Goal: Task Accomplishment & Management: Use online tool/utility

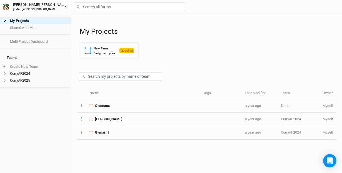
click at [67, 6] on icon "button" at bounding box center [66, 6] width 3 height 3
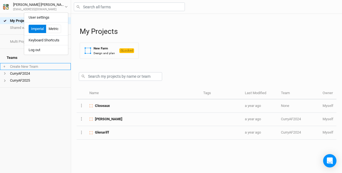
click at [53, 63] on li "+ Create New Team" at bounding box center [35, 66] width 71 height 7
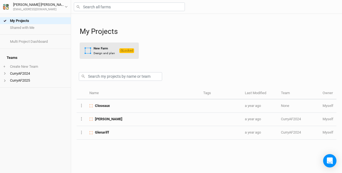
click at [103, 50] on div "New Farm" at bounding box center [104, 48] width 21 height 5
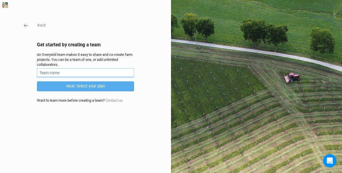
click at [65, 73] on input "text" at bounding box center [85, 72] width 97 height 9
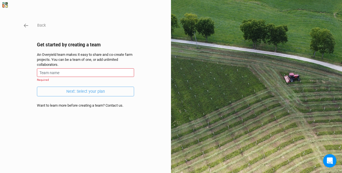
click at [118, 99] on div "Back Get started by creating a team An Overyield team makes it easy to share an…" at bounding box center [85, 86] width 97 height 129
click at [62, 72] on input "text" at bounding box center [85, 72] width 97 height 9
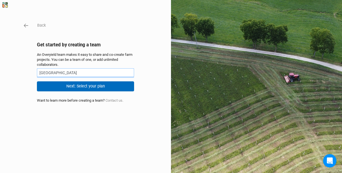
type input "[GEOGRAPHIC_DATA]"
click at [82, 87] on button "Next: Select your plan" at bounding box center [85, 86] width 97 height 10
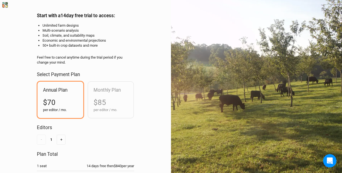
scroll to position [28, 0]
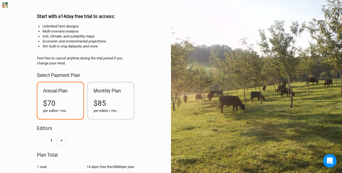
click at [112, 96] on div "Monthly Plan $85 per editor / mo." at bounding box center [111, 100] width 46 height 36
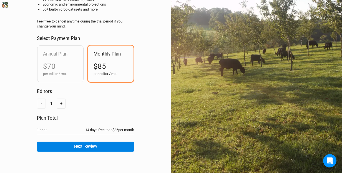
scroll to position [65, 0]
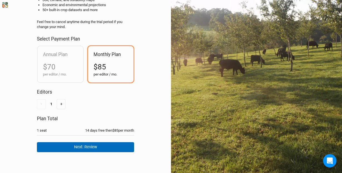
click at [88, 144] on button "Next: Review" at bounding box center [85, 147] width 97 height 10
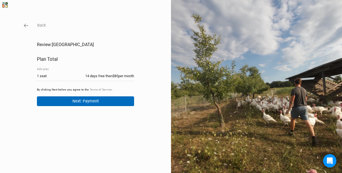
click at [88, 100] on button "Next: Payment" at bounding box center [85, 101] width 97 height 10
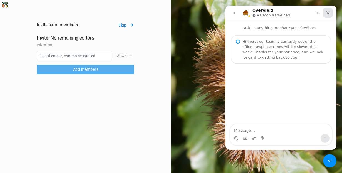
click at [328, 11] on icon "Close" at bounding box center [328, 13] width 4 height 4
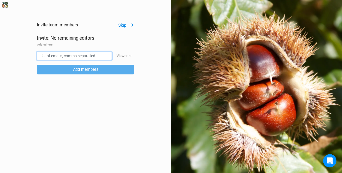
click at [78, 56] on input "text" at bounding box center [74, 56] width 75 height 9
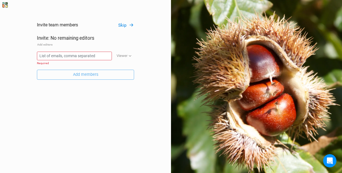
click at [124, 23] on button "Skip" at bounding box center [126, 25] width 16 height 6
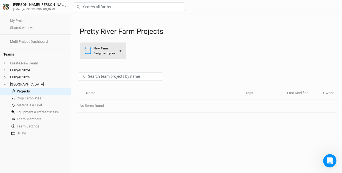
click at [101, 49] on div "New Farm" at bounding box center [104, 48] width 21 height 5
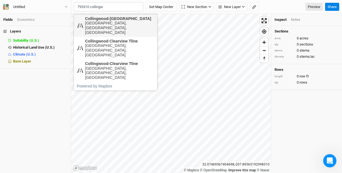
click at [108, 18] on div "Collingwood-[GEOGRAPHIC_DATA]" at bounding box center [119, 18] width 69 height 5
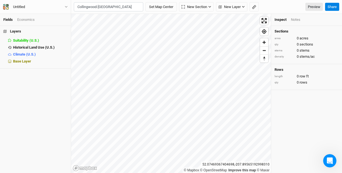
type input "Collingwood-Clearview Townline, Nottawa, Ontario L0M 1P0, Canada"
click at [266, 52] on span "Zoom out" at bounding box center [264, 51] width 8 height 8
click at [264, 20] on span "Enter fullscreen" at bounding box center [264, 21] width 8 height 8
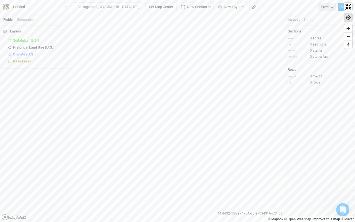
click at [342, 16] on span "Find my location" at bounding box center [349, 18] width 8 height 8
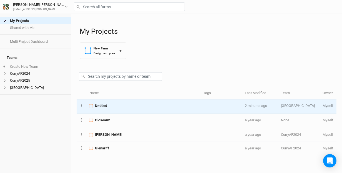
click at [102, 106] on span "Untitled" at bounding box center [101, 105] width 12 height 5
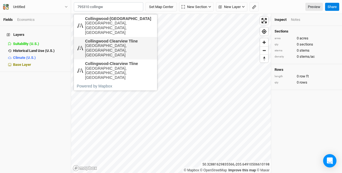
click at [110, 39] on div "Collingwood Clearview Tline" at bounding box center [119, 41] width 69 height 5
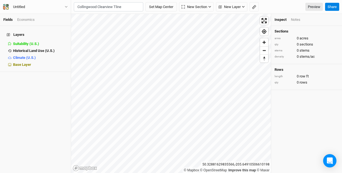
type input "Collingwood Clearview Tline, [GEOGRAPHIC_DATA] 1P0, [GEOGRAPHIC_DATA]"
click at [67, 6] on icon "button" at bounding box center [66, 6] width 3 height 3
click at [211, 7] on icon "button" at bounding box center [209, 6] width 3 height 3
click at [163, 6] on button "Set Map Center" at bounding box center [161, 6] width 31 height 9
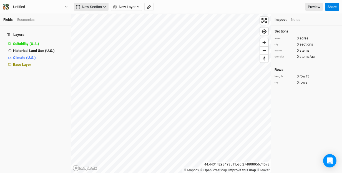
click at [104, 6] on icon "button" at bounding box center [104, 7] width 2 height 2
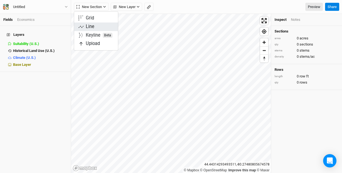
click at [96, 26] on button "Line" at bounding box center [96, 26] width 44 height 9
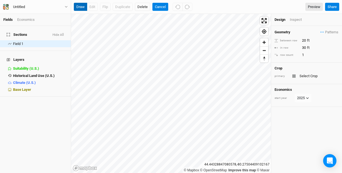
click at [82, 4] on button "draw" at bounding box center [80, 7] width 13 height 8
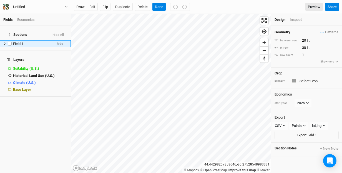
click at [5, 42] on icon at bounding box center [5, 43] width 2 height 2
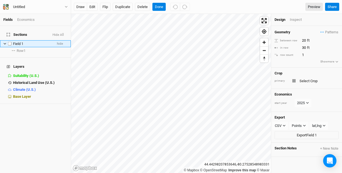
click at [10, 40] on label at bounding box center [9, 43] width 7 height 7
click at [10, 42] on input "checkbox" at bounding box center [10, 44] width 4 height 4
checkbox input "true"
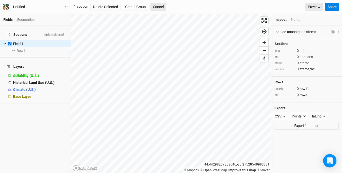
click at [7, 33] on icon at bounding box center [8, 35] width 3 height 4
click at [6, 43] on icon at bounding box center [5, 44] width 2 height 2
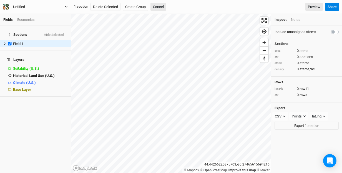
click at [67, 6] on icon "button" at bounding box center [66, 6] width 3 height 3
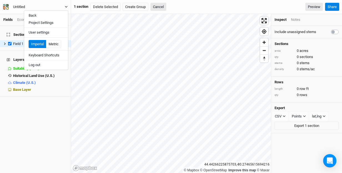
click at [67, 6] on icon "button" at bounding box center [66, 6] width 3 height 3
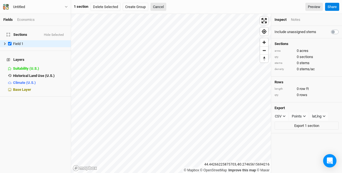
click at [31, 19] on div "Economics" at bounding box center [25, 19] width 17 height 5
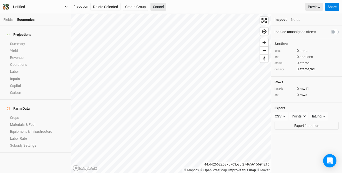
click at [67, 7] on icon "button" at bounding box center [66, 7] width 2 height 2
click at [111, 8] on button "Delete Selected" at bounding box center [106, 7] width 30 height 8
click at [173, 6] on button "Confirm" at bounding box center [167, 7] width 17 height 8
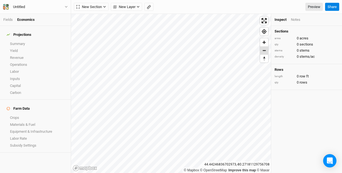
click at [265, 51] on span "Zoom out" at bounding box center [264, 51] width 8 height 8
click at [105, 6] on icon "button" at bounding box center [104, 6] width 3 height 3
click at [92, 26] on div "Line" at bounding box center [90, 27] width 9 height 6
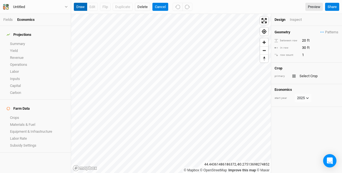
click at [80, 7] on button "draw" at bounding box center [80, 7] width 13 height 8
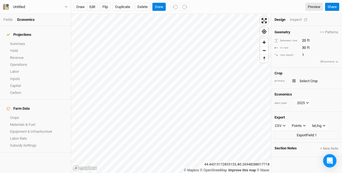
click at [298, 18] on div "Inspect" at bounding box center [300, 19] width 20 height 5
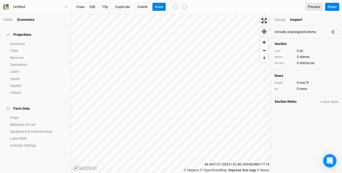
click at [279, 19] on div "Design" at bounding box center [280, 19] width 11 height 5
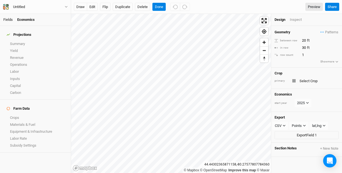
click at [9, 19] on link "Fields" at bounding box center [7, 19] width 9 height 4
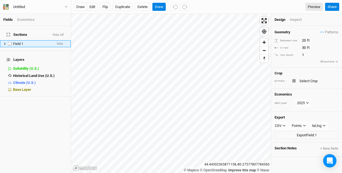
click at [5, 42] on icon at bounding box center [4, 43] width 3 height 3
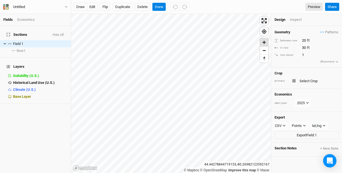
click at [264, 44] on span "Zoom in" at bounding box center [264, 42] width 8 height 8
click at [19, 32] on span "Sections" at bounding box center [17, 34] width 21 height 4
click at [329, 31] on span "Patterns" at bounding box center [329, 32] width 18 height 6
click at [284, 34] on h4 "Geometry" at bounding box center [283, 32] width 16 height 4
click at [7, 65] on icon at bounding box center [8, 66] width 3 height 3
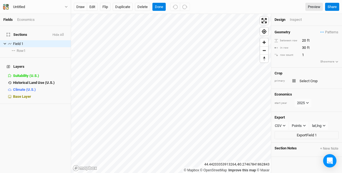
click at [17, 61] on h4 "Layers" at bounding box center [35, 66] width 64 height 11
click at [24, 94] on span "Base Layer" at bounding box center [22, 96] width 18 height 4
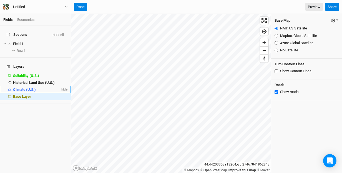
click at [24, 87] on span "Climate (U.S.)" at bounding box center [24, 89] width 23 height 4
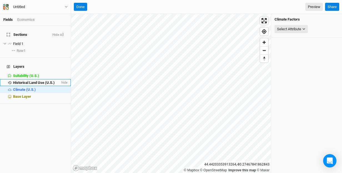
click at [23, 81] on span "Historical Land Use (U.S.)" at bounding box center [34, 83] width 42 height 4
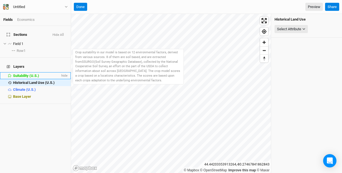
click at [23, 74] on span "Suitability (U.S.)" at bounding box center [26, 76] width 26 height 4
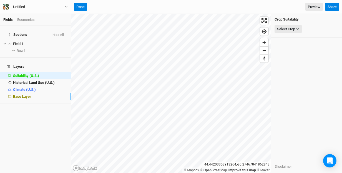
click at [23, 94] on span "Base Layer" at bounding box center [22, 96] width 18 height 4
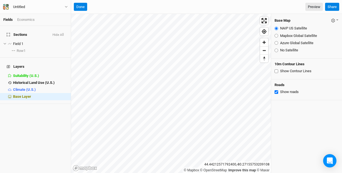
click at [276, 70] on input "Show Contour Lines" at bounding box center [277, 71] width 4 height 4
checkbox input "true"
click at [275, 91] on input "Show roads" at bounding box center [277, 92] width 4 height 4
checkbox input "true"
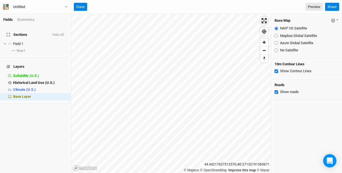
click at [276, 50] on input "No Satellite" at bounding box center [277, 51] width 4 height 4
radio input "true"
click at [275, 35] on input "Mapbox Global Satellite" at bounding box center [277, 36] width 4 height 4
radio input "true"
click at [276, 43] on input "Azure Global Satellite" at bounding box center [277, 43] width 4 height 4
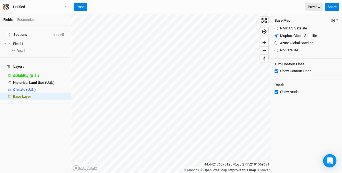
radio input "true"
click at [263, 49] on span "Zoom out" at bounding box center [264, 51] width 8 height 8
click at [264, 41] on span "Zoom in" at bounding box center [264, 42] width 8 height 8
click at [337, 21] on button "button" at bounding box center [335, 20] width 8 height 6
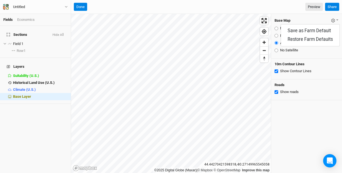
click at [312, 15] on div "Base Map Save as Farm Default Restore Farm Defaults NAIP US Satellite Mapbox Gl…" at bounding box center [306, 36] width 71 height 45
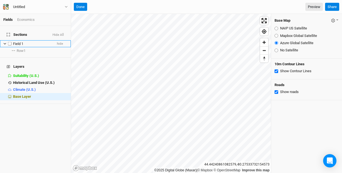
click at [9, 40] on label at bounding box center [9, 43] width 7 height 7
click at [9, 42] on input "checkbox" at bounding box center [10, 44] width 4 height 4
checkbox input "true"
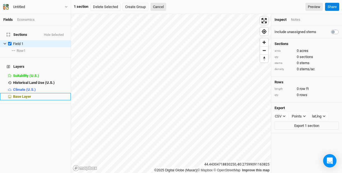
click at [23, 94] on span "Base Layer" at bounding box center [22, 96] width 18 height 4
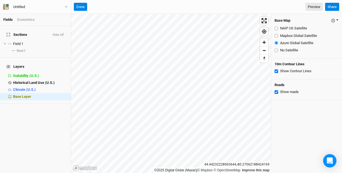
click at [337, 19] on button "button" at bounding box center [335, 20] width 8 height 6
click at [302, 13] on div "Done Preview Share" at bounding box center [206, 7] width 271 height 14
click at [79, 6] on button "Done" at bounding box center [80, 7] width 13 height 8
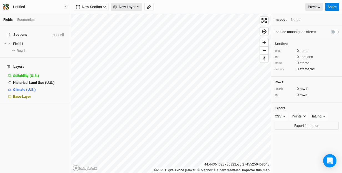
click at [139, 7] on icon "button" at bounding box center [138, 7] width 2 height 2
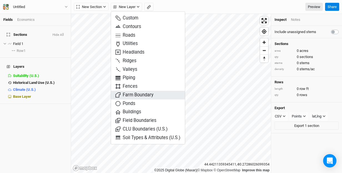
click at [136, 92] on span "Farm Boundary" at bounding box center [135, 95] width 38 height 6
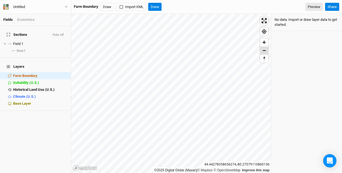
click at [265, 50] on span "Zoom out" at bounding box center [264, 51] width 8 height 8
click at [264, 43] on span "Zoom in" at bounding box center [264, 42] width 8 height 8
click at [106, 5] on button "Draw" at bounding box center [107, 7] width 13 height 8
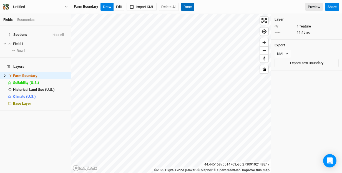
click at [190, 7] on button "Done" at bounding box center [187, 7] width 13 height 8
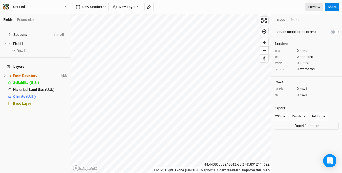
click at [5, 74] on icon at bounding box center [4, 75] width 3 height 3
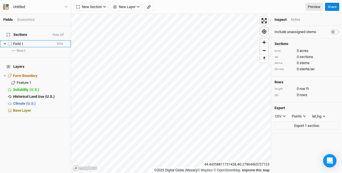
click at [10, 40] on label at bounding box center [9, 43] width 7 height 7
click at [10, 42] on input "checkbox" at bounding box center [10, 44] width 4 height 4
checkbox input "true"
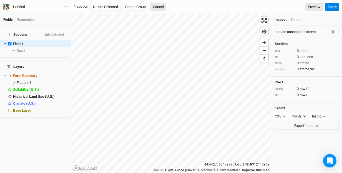
click at [16, 61] on h4 "Layers" at bounding box center [35, 66] width 64 height 11
click at [5, 74] on icon at bounding box center [4, 75] width 3 height 3
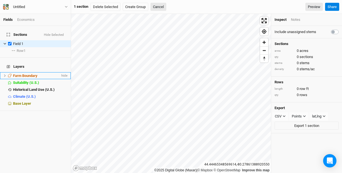
click at [5, 74] on icon at bounding box center [4, 75] width 3 height 3
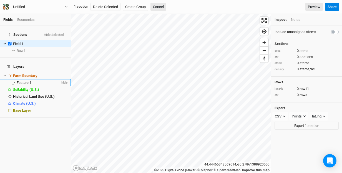
click at [27, 81] on span "Feature 1" at bounding box center [24, 83] width 15 height 4
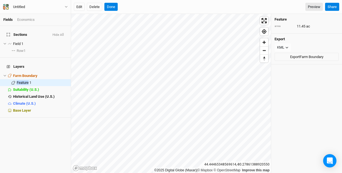
click at [95, 7] on button "Delete" at bounding box center [94, 7] width 15 height 8
click at [173, 8] on button "Confirm" at bounding box center [168, 7] width 17 height 8
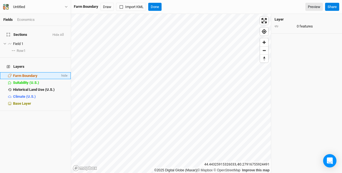
click at [27, 74] on span "Farm Boundary" at bounding box center [25, 76] width 24 height 4
click at [279, 20] on h4 "Layer" at bounding box center [307, 19] width 64 height 4
click at [107, 6] on button "Draw" at bounding box center [107, 7] width 13 height 8
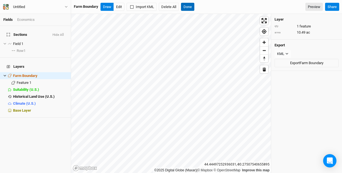
click at [187, 4] on button "Done" at bounding box center [187, 7] width 13 height 8
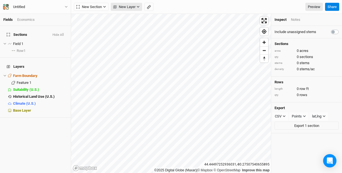
click at [140, 6] on button "New Layer" at bounding box center [126, 7] width 31 height 8
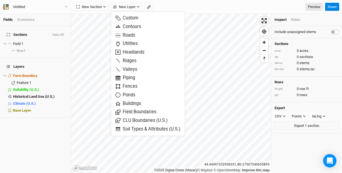
click at [179, 6] on div "New Section Grid Line Keyline Beta Upload New Layer Preview" at bounding box center [198, 7] width 249 height 8
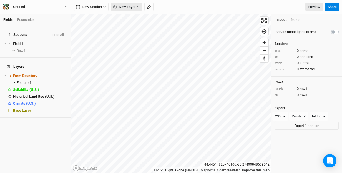
click at [139, 6] on icon "button" at bounding box center [138, 6] width 3 height 3
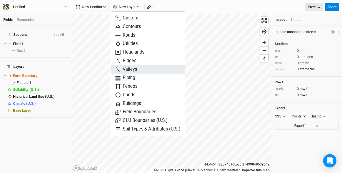
click at [131, 69] on span "Valleys" at bounding box center [127, 69] width 22 height 6
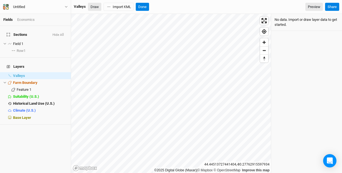
click at [93, 6] on button "Draw" at bounding box center [94, 7] width 13 height 8
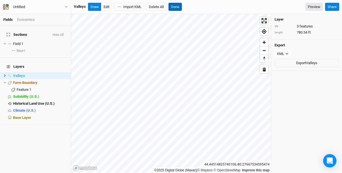
click at [176, 7] on button "Done" at bounding box center [175, 7] width 13 height 8
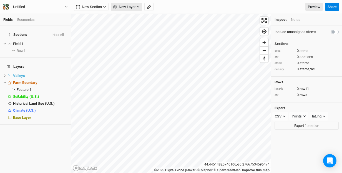
click at [139, 7] on icon "button" at bounding box center [138, 7] width 2 height 2
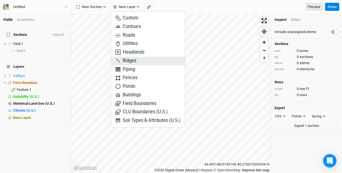
click at [131, 58] on span "Ridges" at bounding box center [126, 61] width 21 height 6
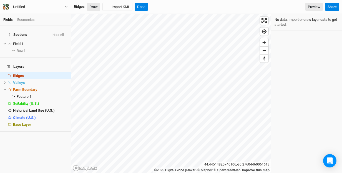
click at [93, 4] on button "Draw" at bounding box center [93, 7] width 13 height 8
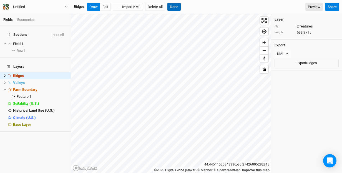
click at [175, 7] on button "Done" at bounding box center [173, 7] width 13 height 8
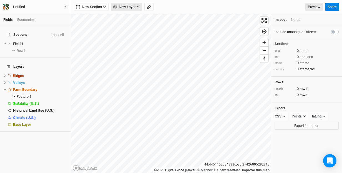
click at [138, 5] on button "New Layer" at bounding box center [126, 7] width 31 height 8
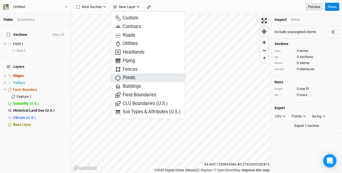
click at [132, 75] on span "Ponds" at bounding box center [126, 78] width 20 height 6
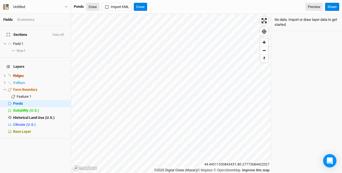
click at [91, 6] on button "Draw" at bounding box center [92, 7] width 13 height 8
click at [94, 6] on button "Draw" at bounding box center [92, 7] width 13 height 8
click at [94, 7] on button "Draw" at bounding box center [92, 7] width 13 height 8
click at [139, 7] on button "Done" at bounding box center [140, 7] width 13 height 8
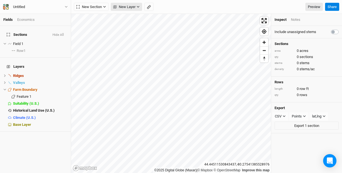
click at [139, 7] on icon "button" at bounding box center [138, 7] width 2 height 2
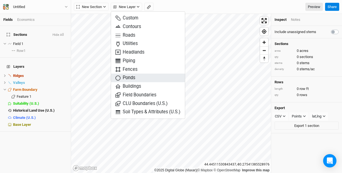
click at [134, 77] on span "Ponds" at bounding box center [126, 78] width 20 height 6
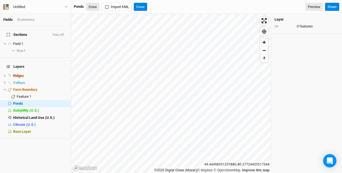
click at [93, 5] on button "Draw" at bounding box center [92, 7] width 13 height 8
click at [140, 6] on button "Done" at bounding box center [140, 7] width 13 height 8
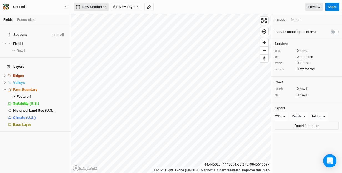
click at [104, 6] on icon "button" at bounding box center [104, 6] width 3 height 3
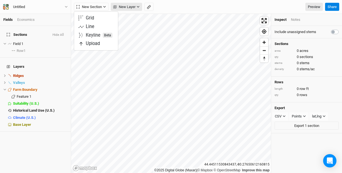
click at [139, 6] on icon "button" at bounding box center [138, 7] width 2 height 2
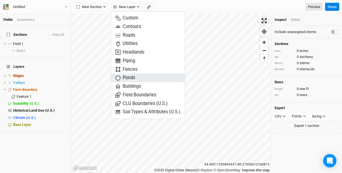
click at [132, 75] on span "Ponds" at bounding box center [126, 78] width 20 height 6
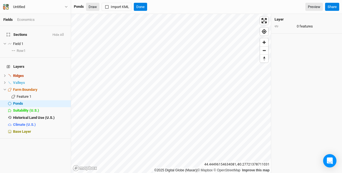
click at [95, 6] on button "Draw" at bounding box center [92, 7] width 13 height 8
click at [94, 7] on button "Draw" at bounding box center [92, 7] width 13 height 8
click at [92, 5] on button "Draw" at bounding box center [92, 7] width 13 height 8
click at [91, 5] on button "Draw" at bounding box center [92, 7] width 13 height 8
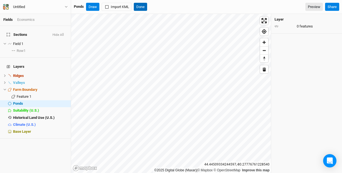
click at [141, 6] on button "Done" at bounding box center [140, 7] width 13 height 8
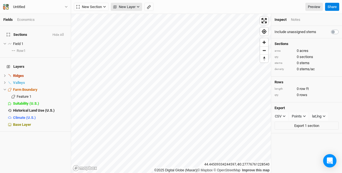
click at [139, 6] on icon "button" at bounding box center [138, 6] width 3 height 3
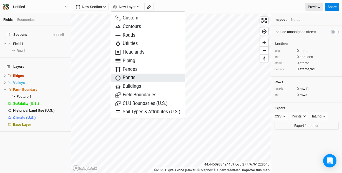
click at [135, 77] on span "Ponds" at bounding box center [126, 78] width 20 height 6
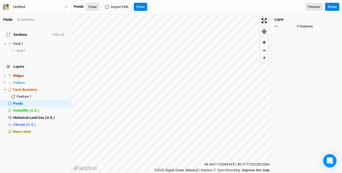
click at [92, 4] on button "Draw" at bounding box center [92, 7] width 13 height 8
click at [142, 7] on button "Done" at bounding box center [140, 7] width 13 height 8
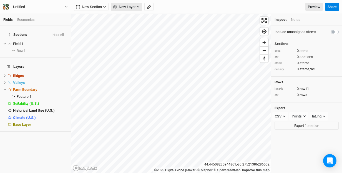
click at [138, 6] on icon "button" at bounding box center [138, 6] width 3 height 3
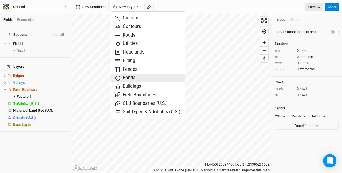
click at [134, 76] on span "Ponds" at bounding box center [126, 78] width 20 height 6
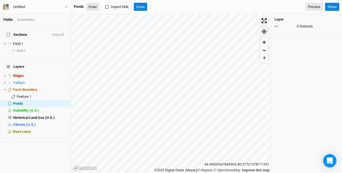
click at [92, 6] on button "Draw" at bounding box center [92, 7] width 13 height 8
click at [140, 7] on button "Done" at bounding box center [140, 7] width 13 height 8
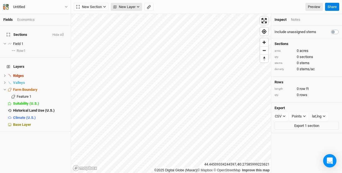
click at [139, 7] on icon "button" at bounding box center [138, 7] width 2 height 2
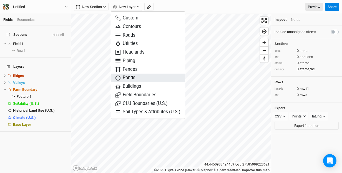
click at [136, 75] on button "Ponds" at bounding box center [148, 78] width 74 height 9
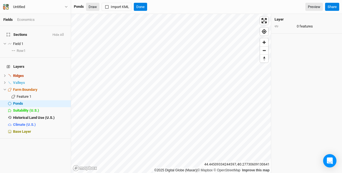
click at [92, 7] on button "Draw" at bounding box center [92, 7] width 13 height 8
click at [93, 7] on button "Draw" at bounding box center [92, 7] width 13 height 8
click at [141, 7] on button "Done" at bounding box center [140, 7] width 13 height 8
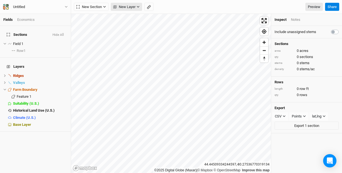
click at [139, 6] on icon "button" at bounding box center [138, 7] width 2 height 2
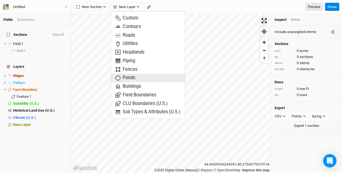
click at [131, 76] on span "Ponds" at bounding box center [126, 78] width 20 height 6
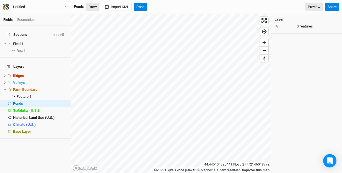
click at [95, 5] on button "Draw" at bounding box center [92, 7] width 13 height 8
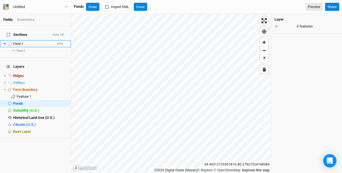
click at [19, 42] on span "Field 1" at bounding box center [18, 44] width 10 height 4
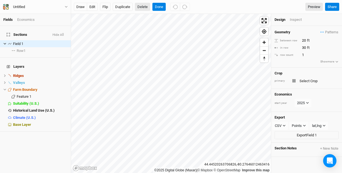
click at [144, 5] on button "Delete" at bounding box center [142, 7] width 15 height 8
click at [169, 6] on button "Confirm" at bounding box center [163, 7] width 17 height 8
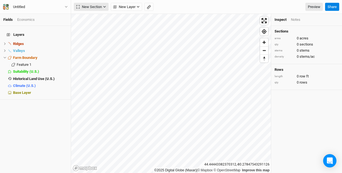
click at [104, 6] on icon "button" at bounding box center [104, 6] width 3 height 3
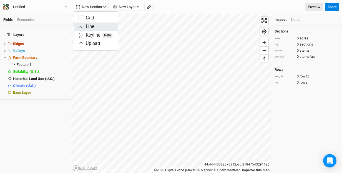
click at [99, 26] on button "Line" at bounding box center [96, 26] width 44 height 9
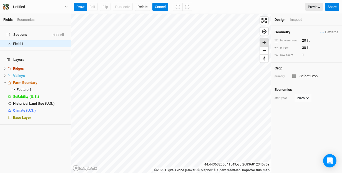
click at [264, 42] on span "Zoom in" at bounding box center [264, 42] width 8 height 8
click at [80, 7] on button "draw" at bounding box center [80, 7] width 13 height 8
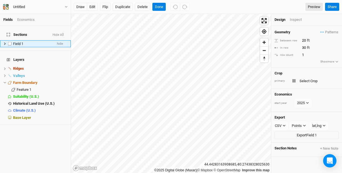
click at [4, 42] on icon at bounding box center [4, 43] width 3 height 3
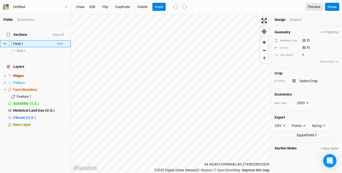
click at [10, 40] on label at bounding box center [9, 43] width 7 height 7
click at [10, 42] on input "checkbox" at bounding box center [10, 44] width 4 height 4
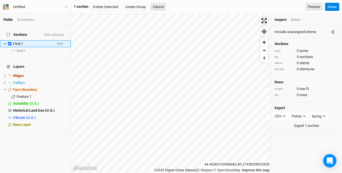
click at [10, 40] on label at bounding box center [9, 43] width 7 height 7
click at [10, 42] on input "checkbox" at bounding box center [10, 44] width 4 height 4
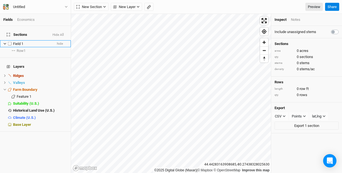
click at [5, 42] on icon at bounding box center [4, 43] width 3 height 3
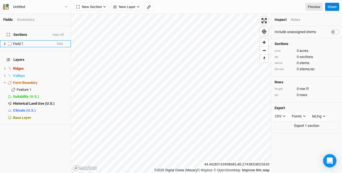
click at [10, 40] on label at bounding box center [9, 43] width 7 height 7
click at [10, 42] on input "checkbox" at bounding box center [10, 44] width 4 height 4
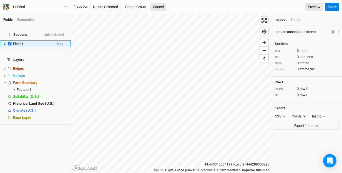
click at [9, 40] on label at bounding box center [9, 43] width 7 height 7
click at [9, 42] on input "checkbox" at bounding box center [10, 44] width 4 height 4
checkbox input "false"
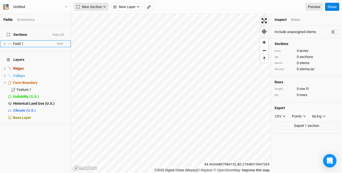
click at [103, 6] on icon "button" at bounding box center [104, 6] width 3 height 3
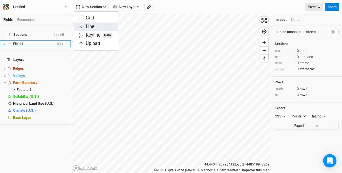
click at [101, 27] on button "Line" at bounding box center [96, 26] width 44 height 9
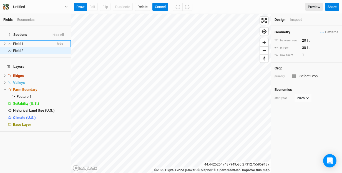
click at [205, 2] on div "Fields Economics Sections Hide All Field 1 hide Field 2 hide Layers Ridges hide…" at bounding box center [171, 86] width 342 height 173
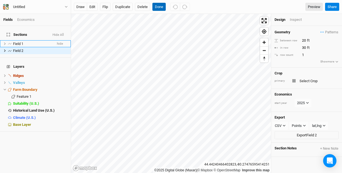
click at [161, 7] on button "Done" at bounding box center [158, 7] width 13 height 8
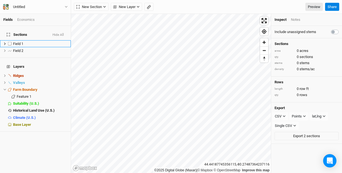
click at [10, 40] on label at bounding box center [9, 43] width 7 height 7
click at [10, 42] on input "checkbox" at bounding box center [10, 44] width 4 height 4
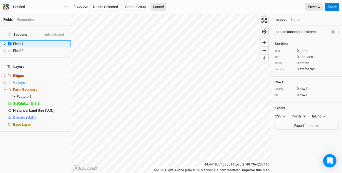
click at [20, 42] on span "Field 1" at bounding box center [18, 44] width 10 height 4
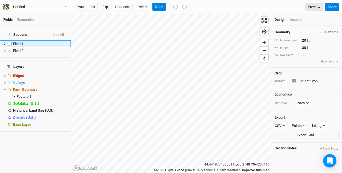
click at [20, 42] on span "Field 1" at bounding box center [18, 44] width 10 height 4
click at [9, 40] on label at bounding box center [9, 43] width 7 height 7
click at [9, 42] on input "checkbox" at bounding box center [10, 44] width 4 height 4
checkbox input "true"
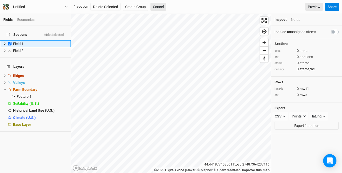
click at [5, 42] on icon at bounding box center [4, 43] width 3 height 3
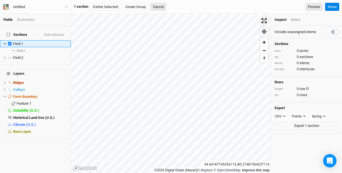
click at [4, 43] on icon at bounding box center [5, 44] width 2 height 2
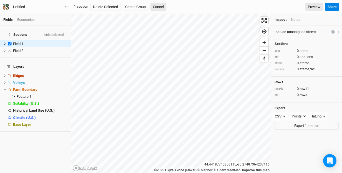
click at [233, 6] on div "1 section Delete Selected Create Group Cancel Preview" at bounding box center [198, 7] width 249 height 8
click at [15, 61] on h4 "Layers" at bounding box center [35, 66] width 64 height 11
click at [24, 122] on span "Base Layer" at bounding box center [22, 124] width 18 height 4
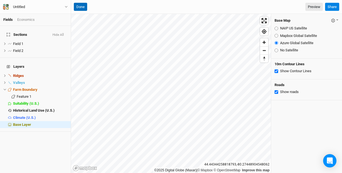
click at [83, 5] on button "Done" at bounding box center [80, 7] width 13 height 8
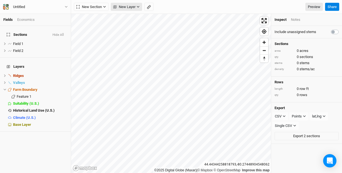
click at [139, 6] on icon "button" at bounding box center [138, 6] width 3 height 3
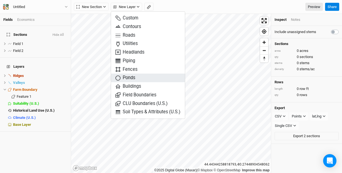
click at [127, 77] on span "Ponds" at bounding box center [126, 78] width 20 height 6
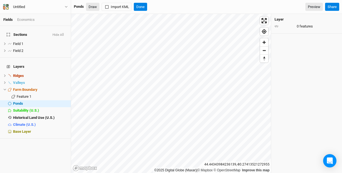
click at [95, 7] on button "Draw" at bounding box center [92, 7] width 13 height 8
click at [94, 8] on button "Draw" at bounding box center [92, 7] width 13 height 8
click at [141, 7] on button "Done" at bounding box center [140, 7] width 13 height 8
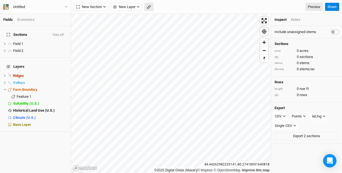
click at [150, 7] on icon "button" at bounding box center [149, 7] width 4 height 4
click at [99, 9] on button "Done" at bounding box center [98, 7] width 13 height 8
click at [138, 7] on icon "button" at bounding box center [138, 6] width 3 height 3
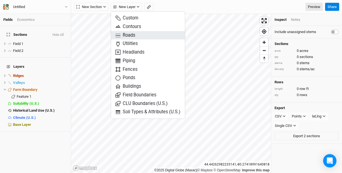
click at [127, 34] on span "Roads" at bounding box center [126, 35] width 20 height 6
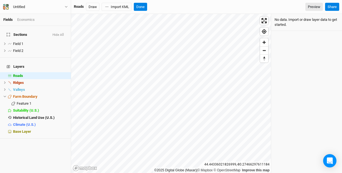
click at [80, 6] on div "Roads" at bounding box center [79, 6] width 10 height 5
click at [143, 6] on button "Done" at bounding box center [140, 7] width 13 height 8
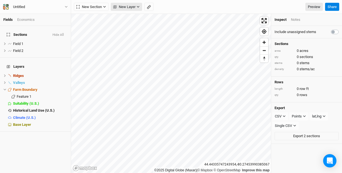
click at [139, 6] on icon "button" at bounding box center [138, 6] width 3 height 3
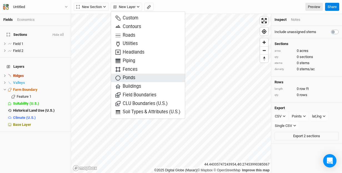
click at [133, 76] on span "Ponds" at bounding box center [126, 78] width 20 height 6
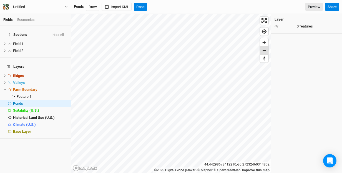
click at [264, 49] on span "Zoom out" at bounding box center [264, 51] width 8 height 8
click at [93, 4] on button "Draw" at bounding box center [92, 7] width 13 height 8
